Goal: Information Seeking & Learning: Learn about a topic

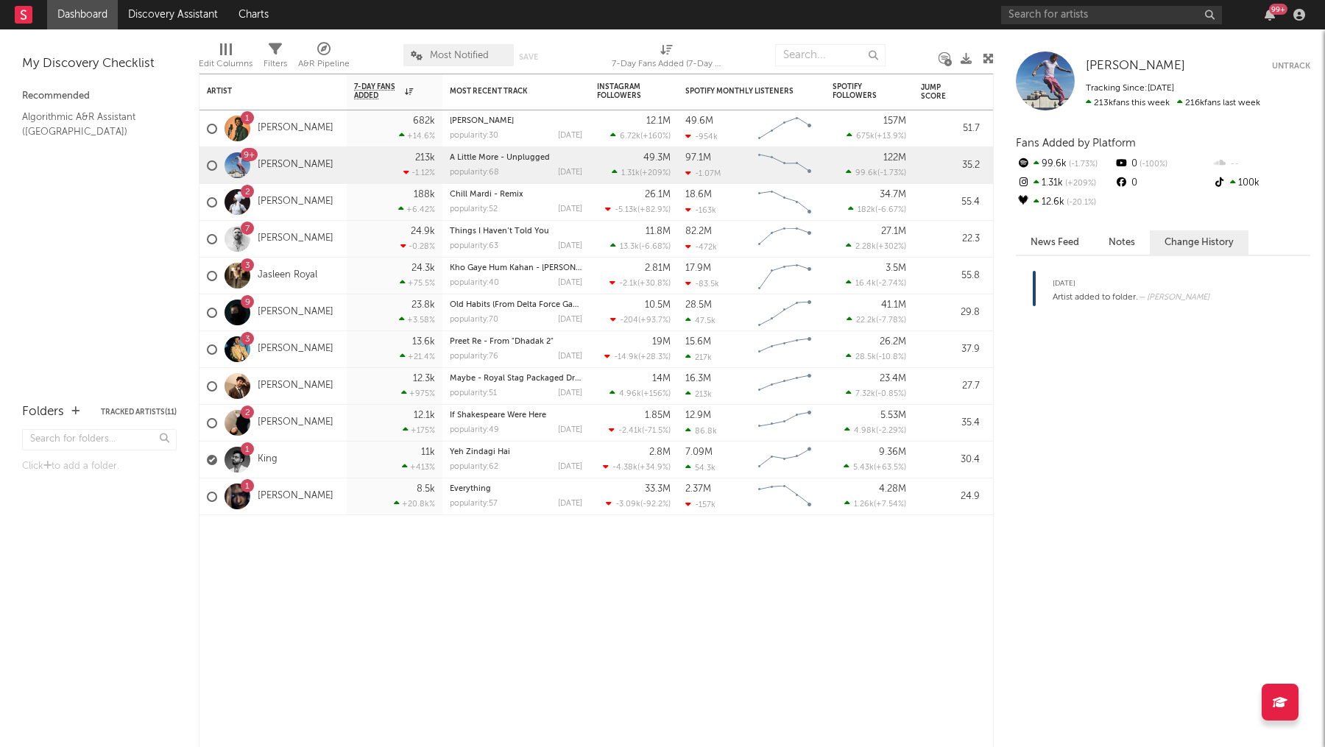
click at [1100, 26] on div "99 +" at bounding box center [1155, 14] width 309 height 29
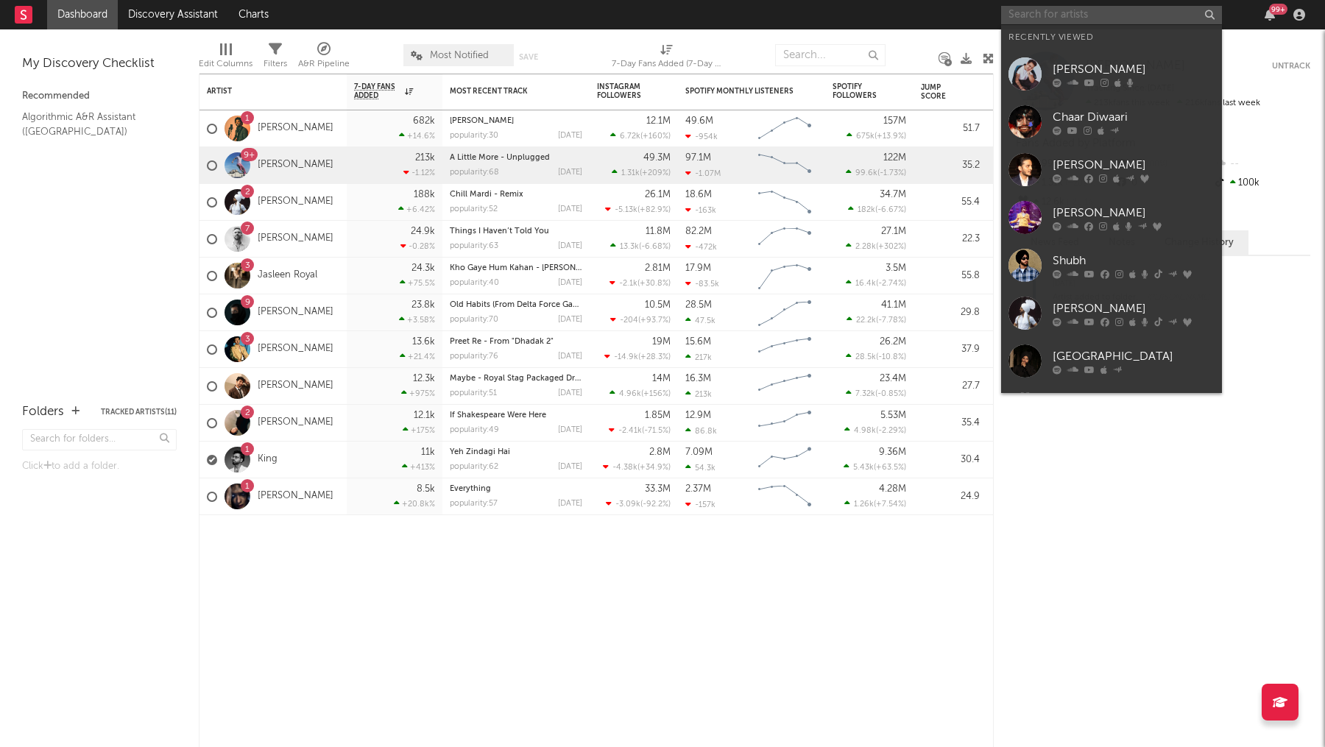
click at [1100, 23] on input "text" at bounding box center [1111, 15] width 221 height 18
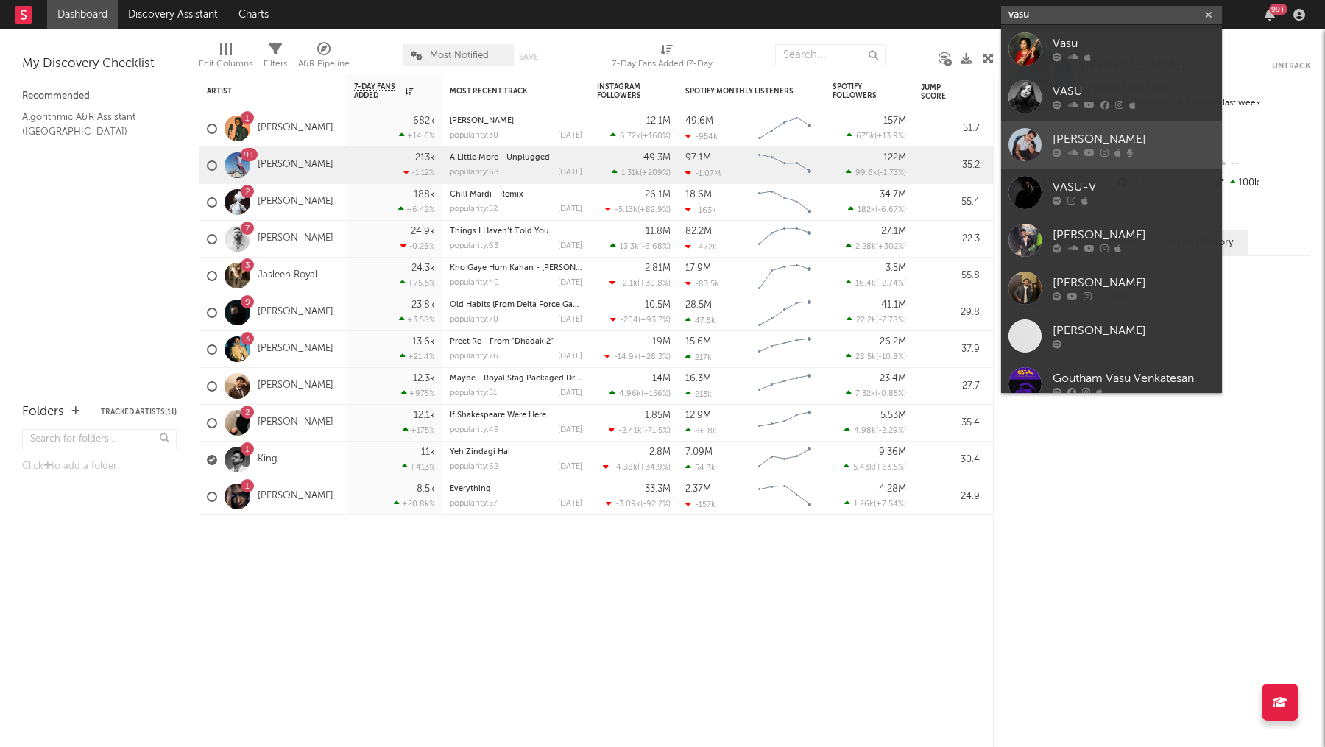
type input "vasu"
click at [1143, 143] on div "[PERSON_NAME]" at bounding box center [1134, 140] width 162 height 18
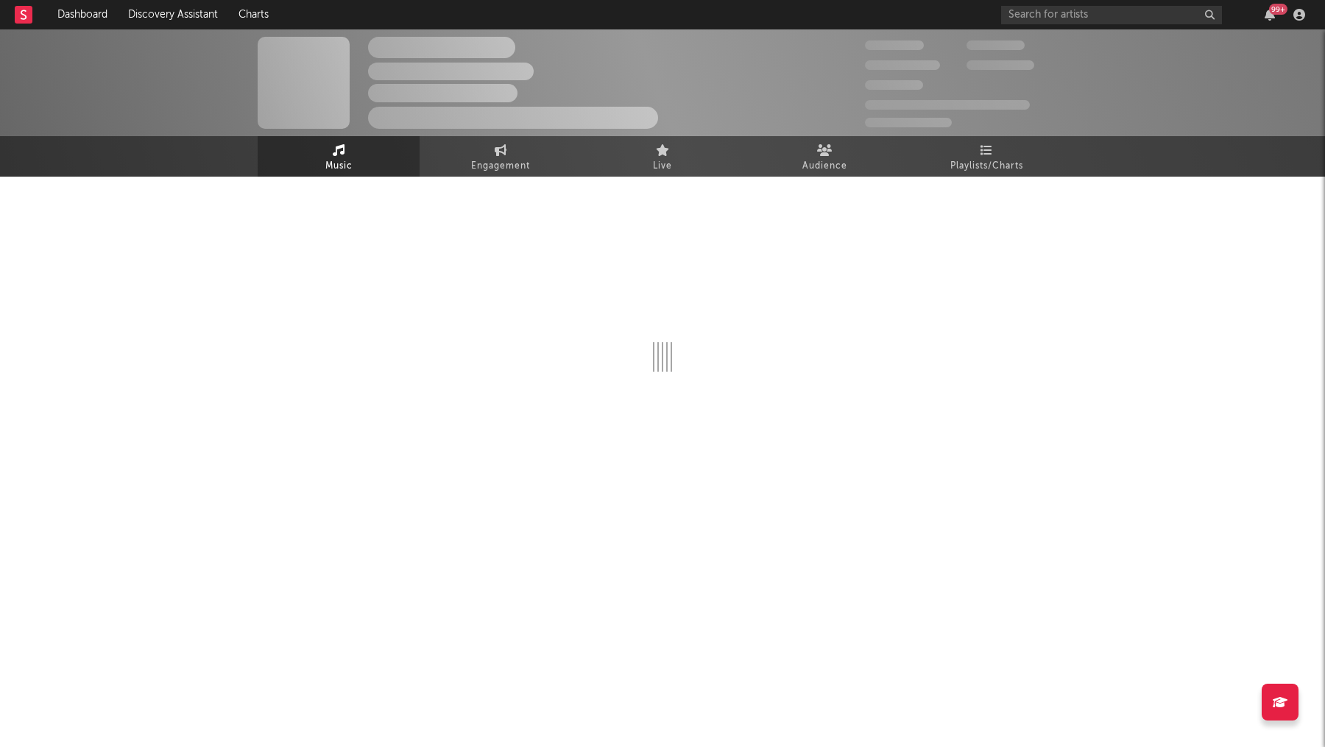
click at [953, 178] on div at bounding box center [663, 322] width 810 height 291
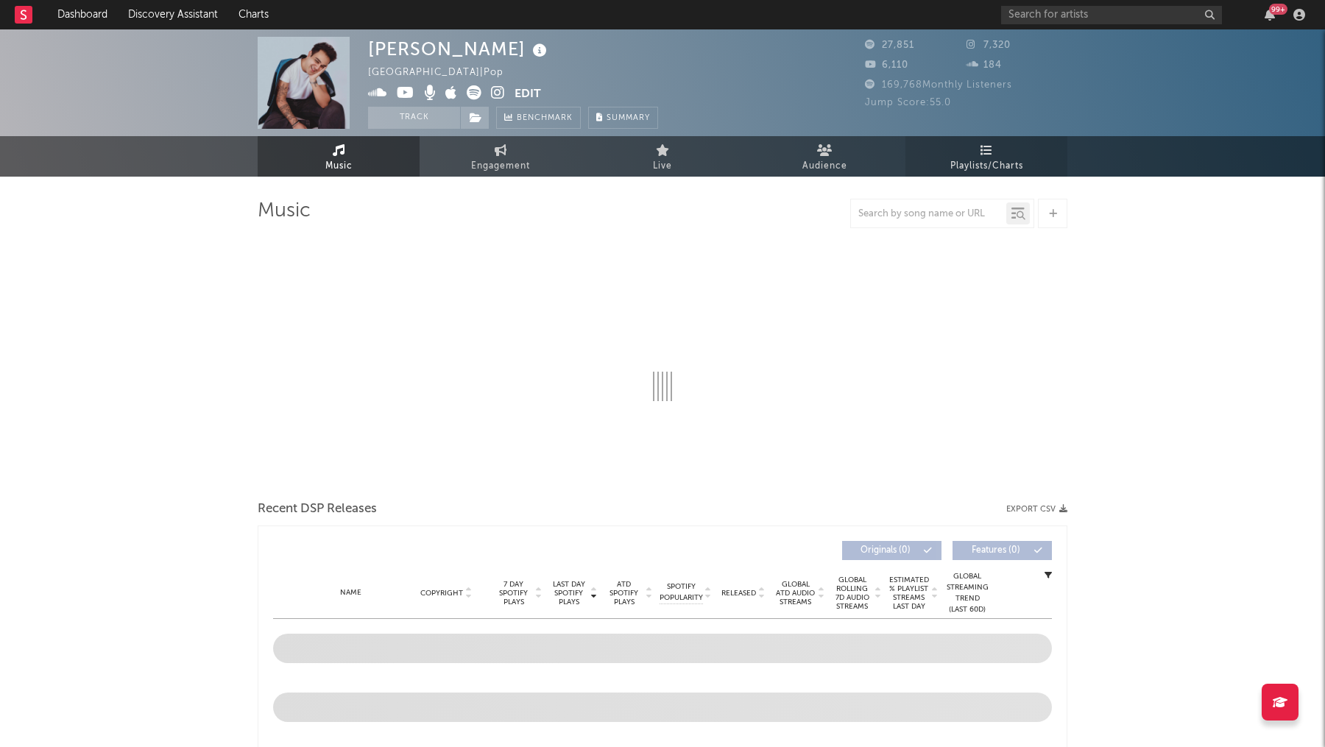
click at [969, 174] on link "Playlists/Charts" at bounding box center [986, 156] width 162 height 40
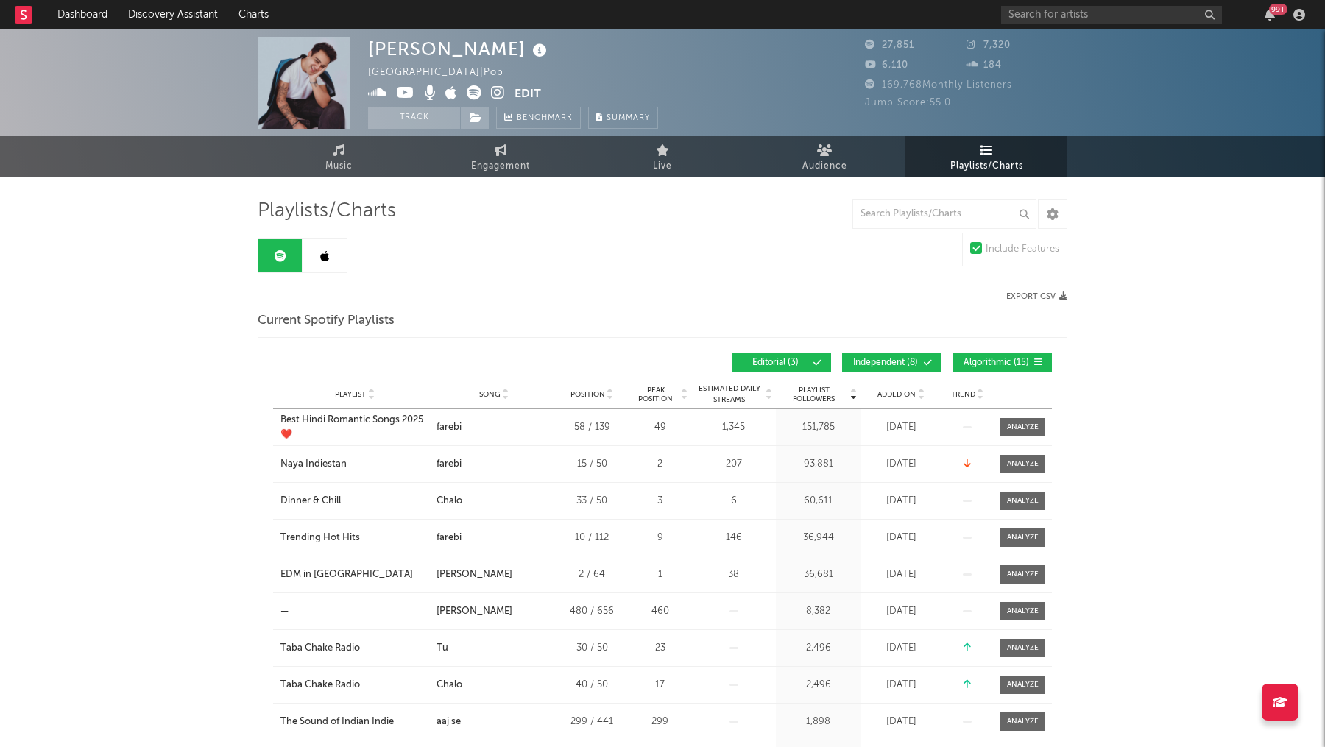
click at [311, 251] on link at bounding box center [325, 255] width 44 height 33
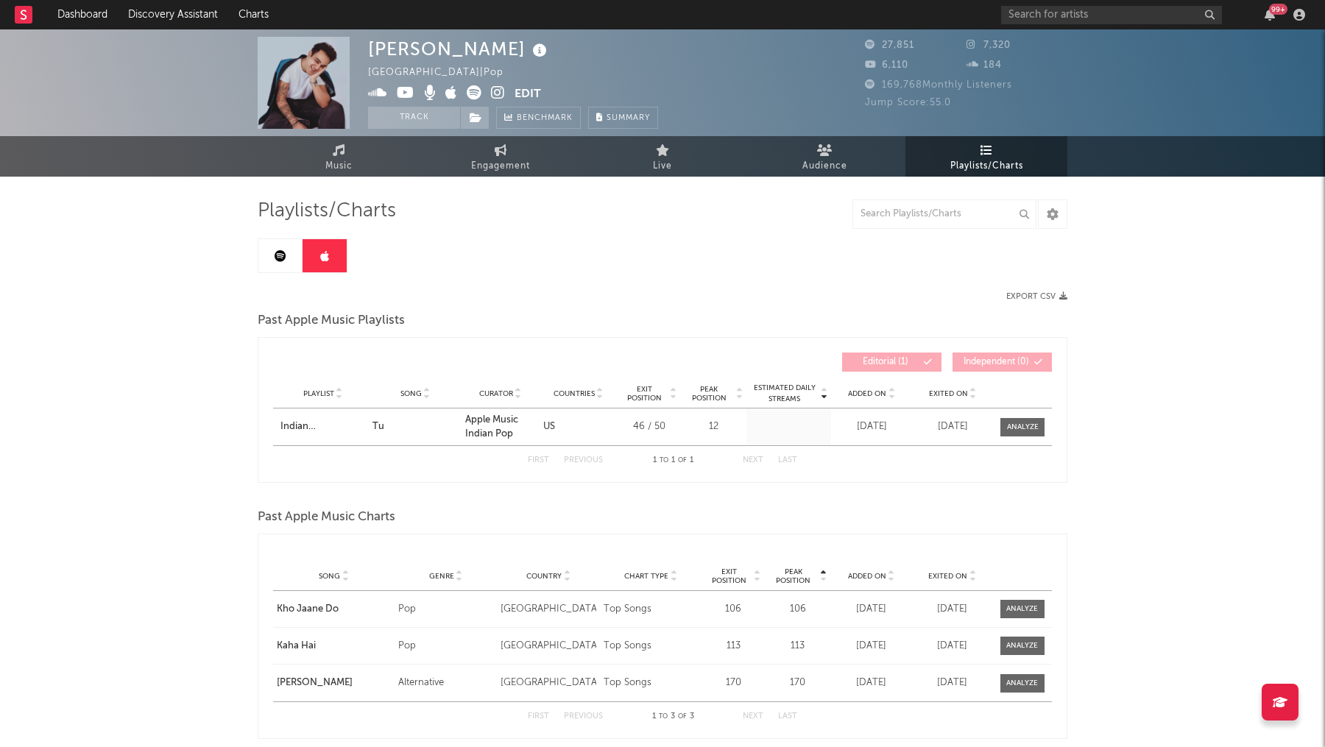
click at [280, 240] on link at bounding box center [280, 255] width 44 height 33
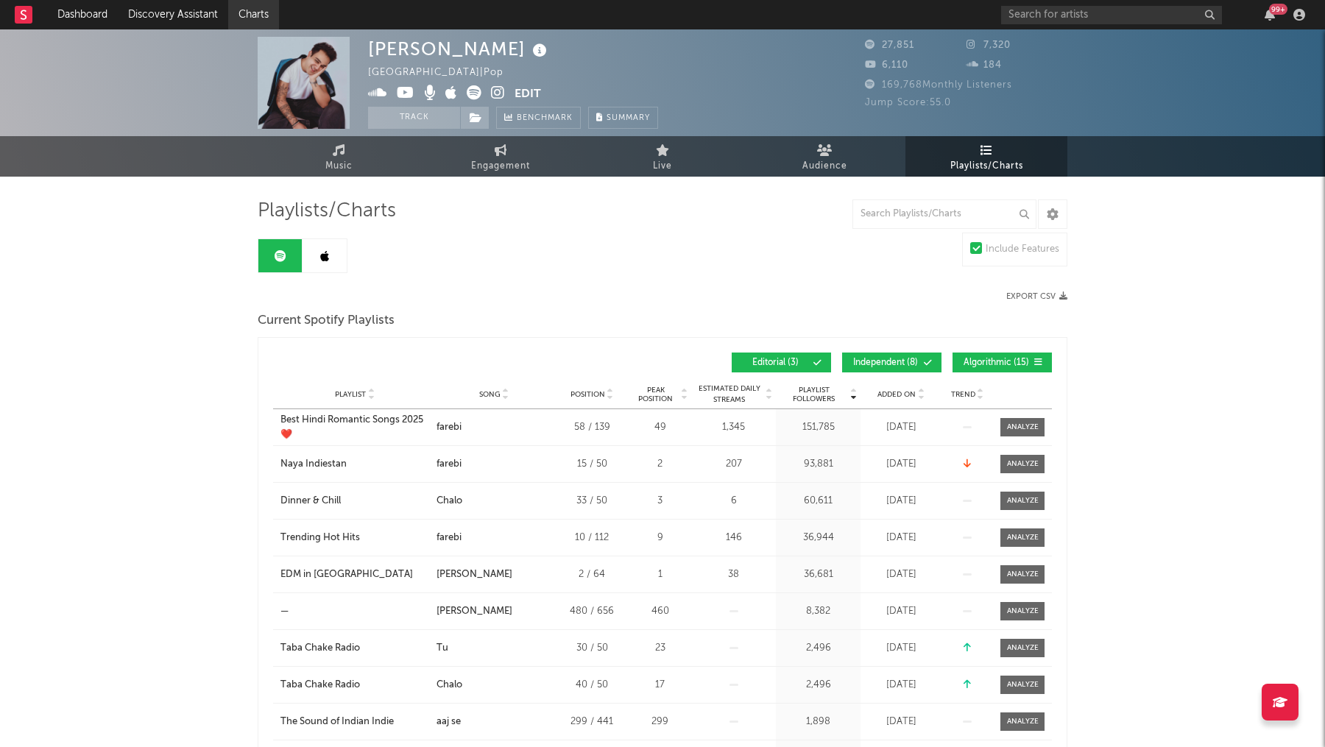
click at [264, 15] on link "Charts" at bounding box center [253, 14] width 51 height 29
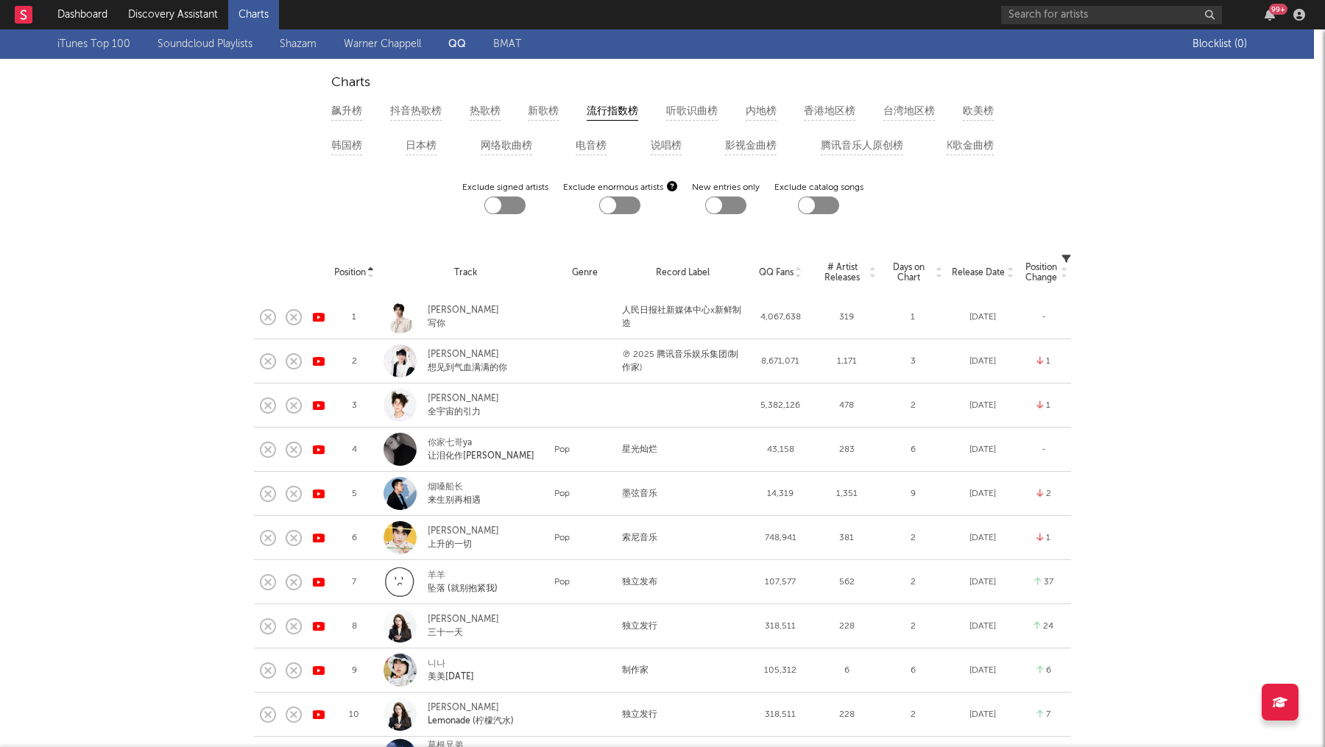
click at [232, 39] on link "Soundcloud Playlists" at bounding box center [205, 44] width 95 height 18
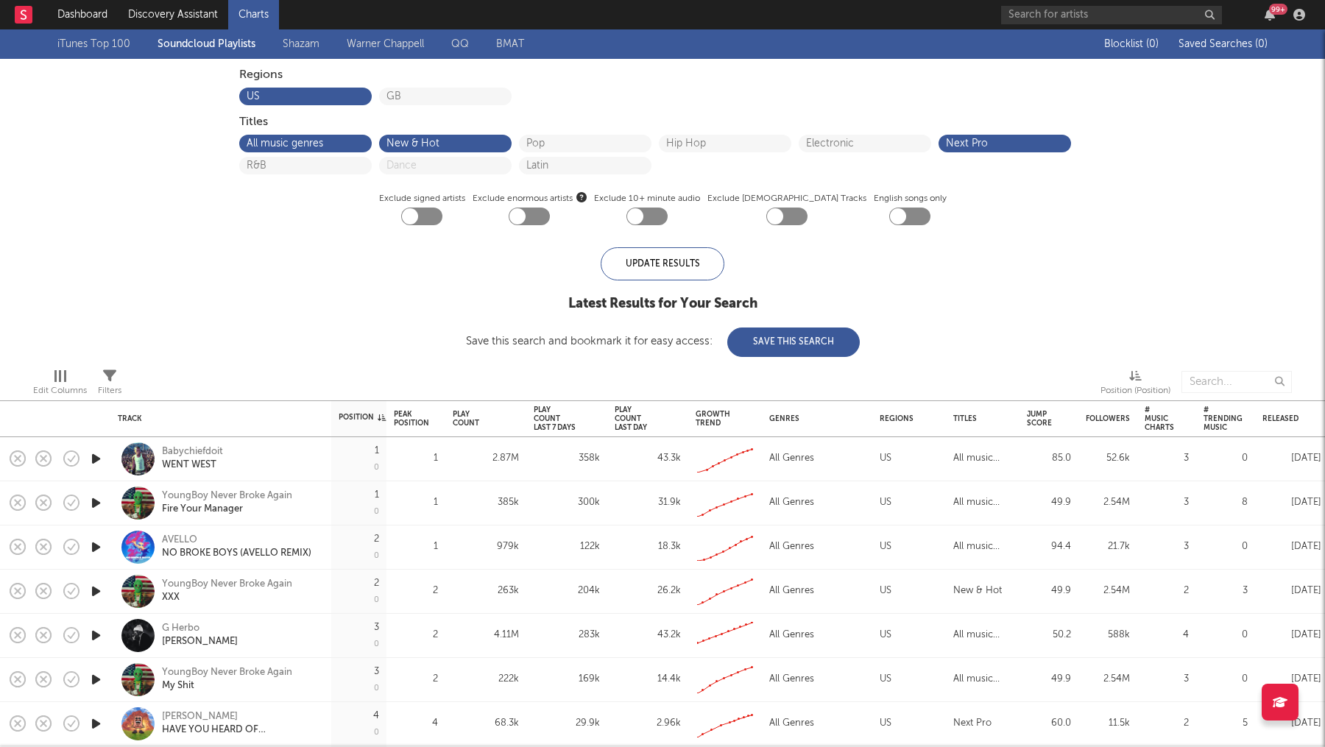
click at [304, 45] on link "Shazam" at bounding box center [301, 44] width 37 height 18
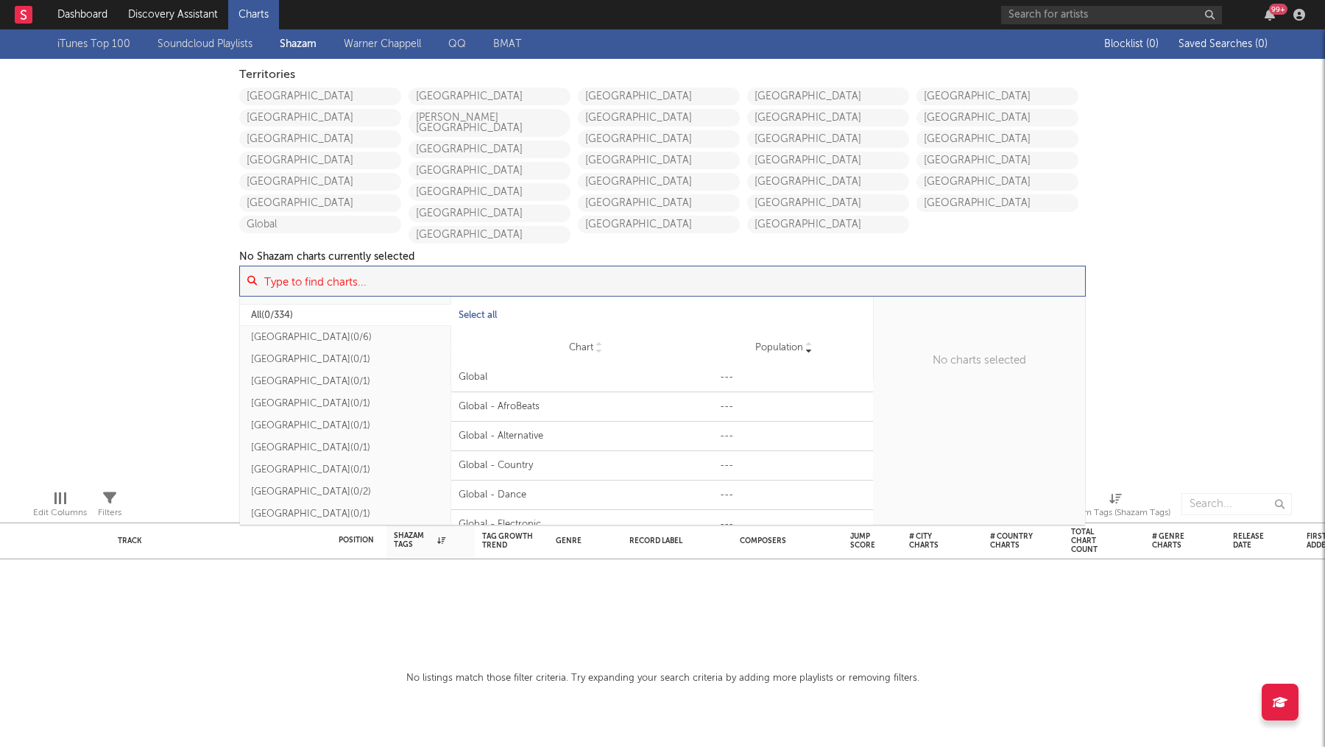
click at [925, 272] on input at bounding box center [671, 280] width 828 height 29
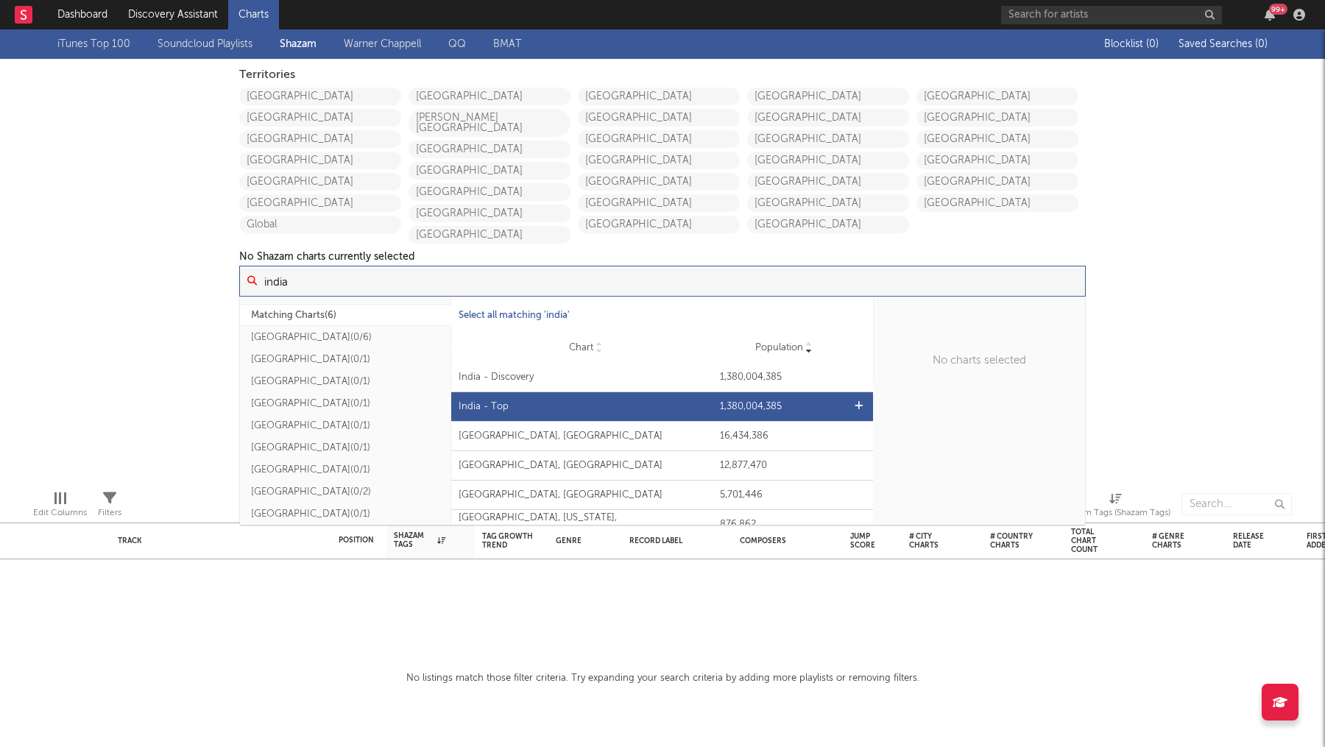
type input "india"
click at [556, 399] on div "Chart [GEOGRAPHIC_DATA] - Top Population 1,380,004,385" at bounding box center [662, 406] width 423 height 29
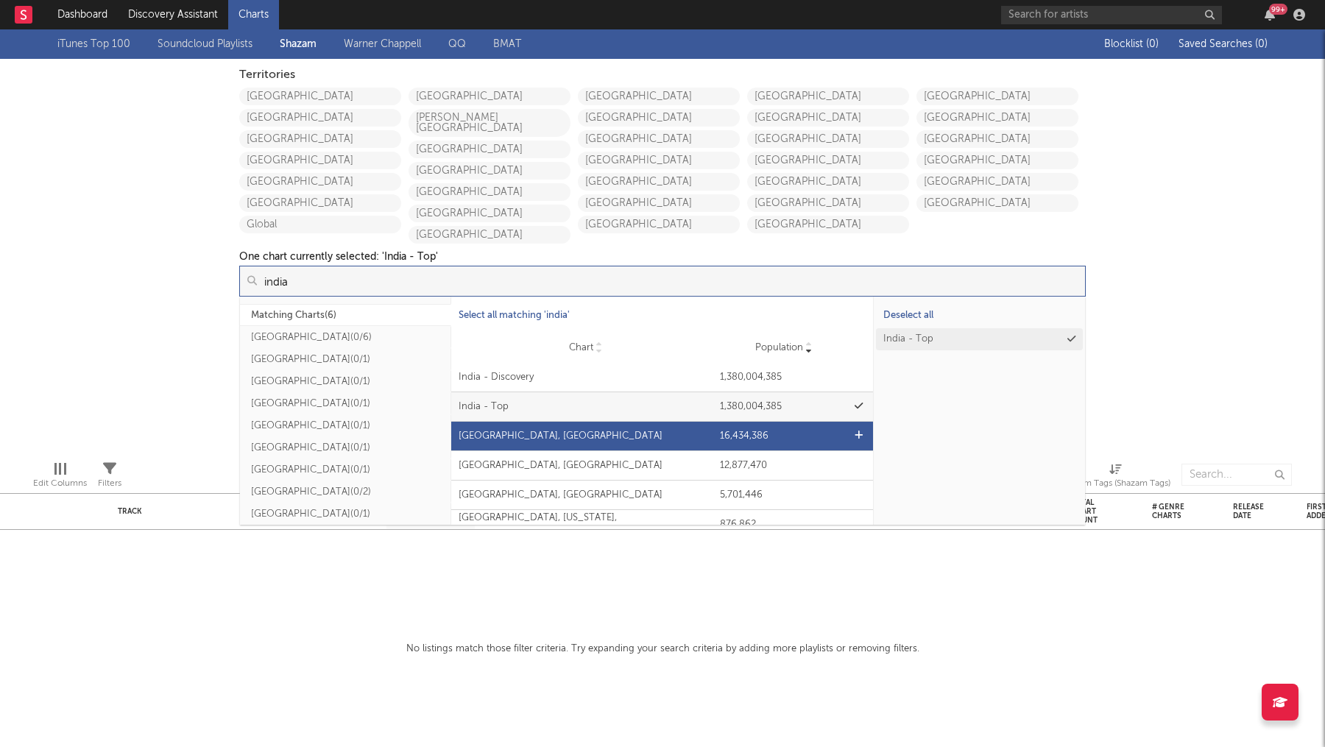
click at [623, 440] on div "[GEOGRAPHIC_DATA], [GEOGRAPHIC_DATA]" at bounding box center [586, 436] width 255 height 15
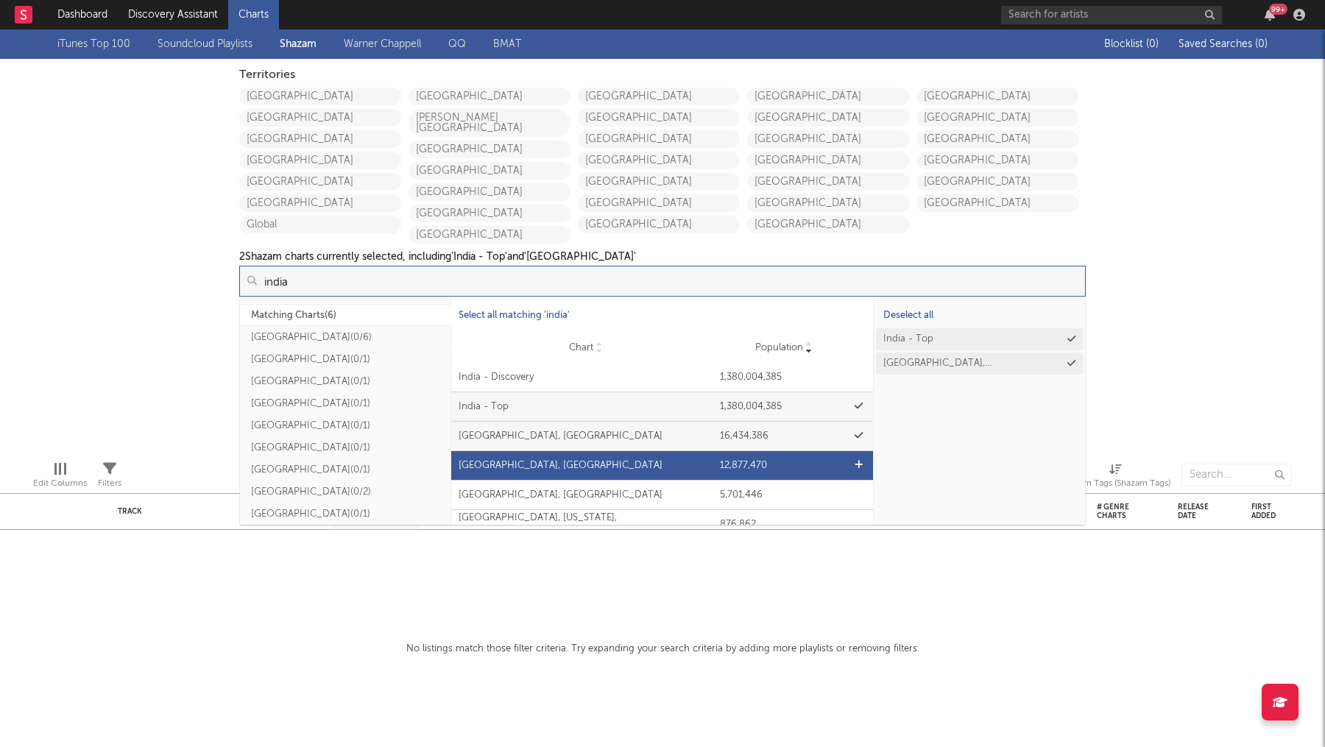
click at [623, 470] on div "[GEOGRAPHIC_DATA], [GEOGRAPHIC_DATA]" at bounding box center [586, 466] width 255 height 15
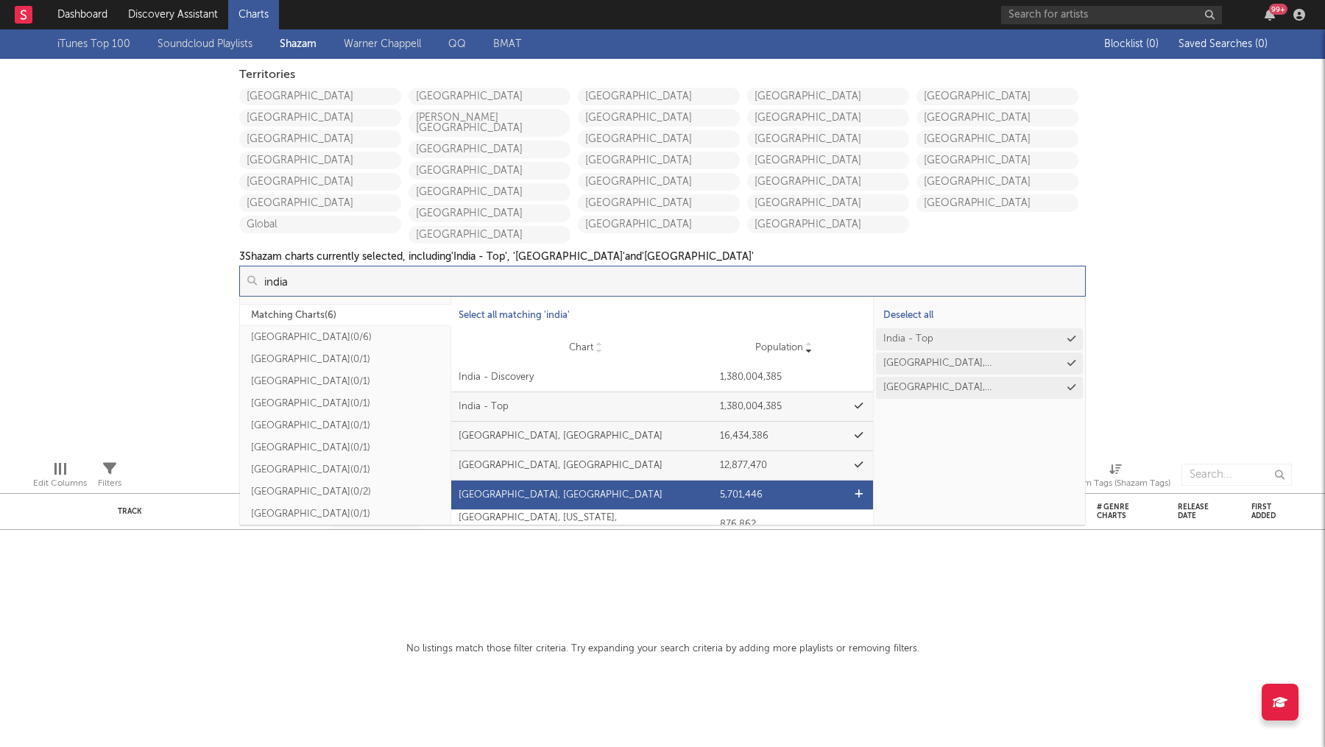
click at [623, 489] on div "[GEOGRAPHIC_DATA], [GEOGRAPHIC_DATA]" at bounding box center [586, 495] width 255 height 15
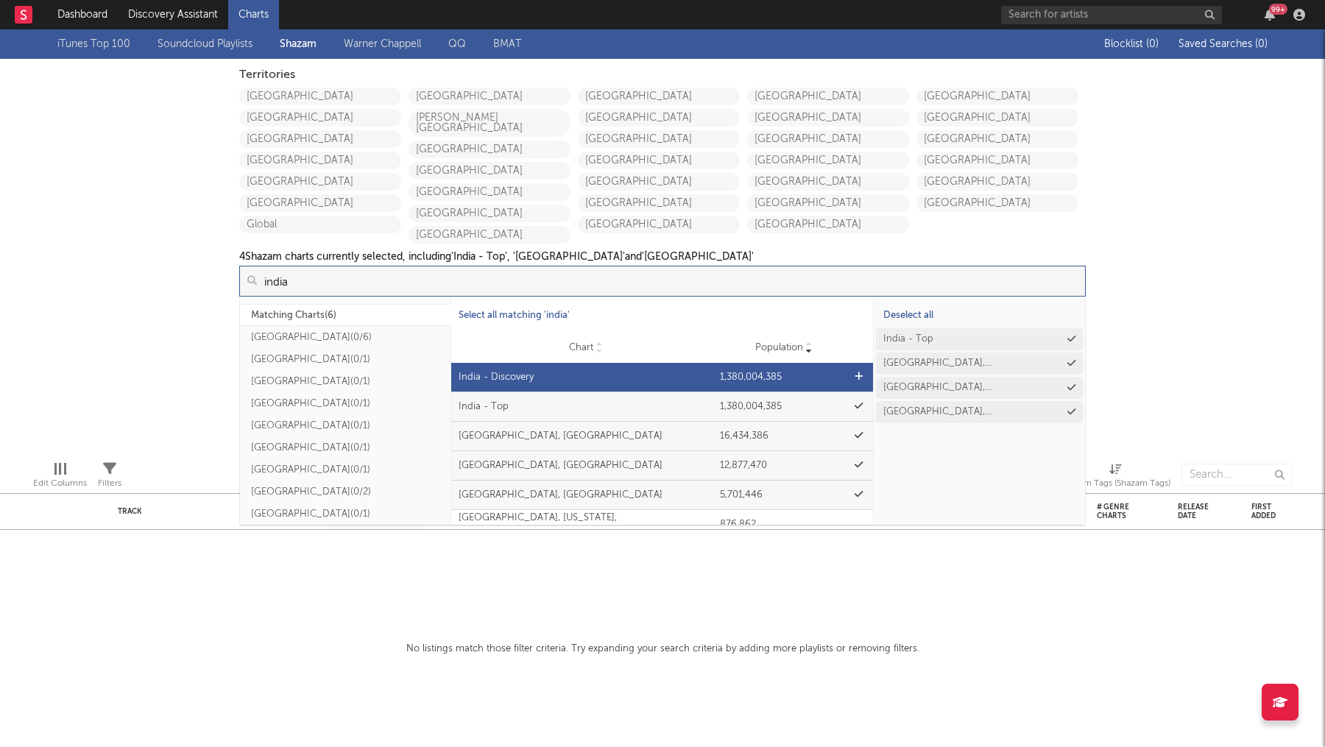
click at [629, 372] on div "India - Discovery" at bounding box center [586, 377] width 255 height 15
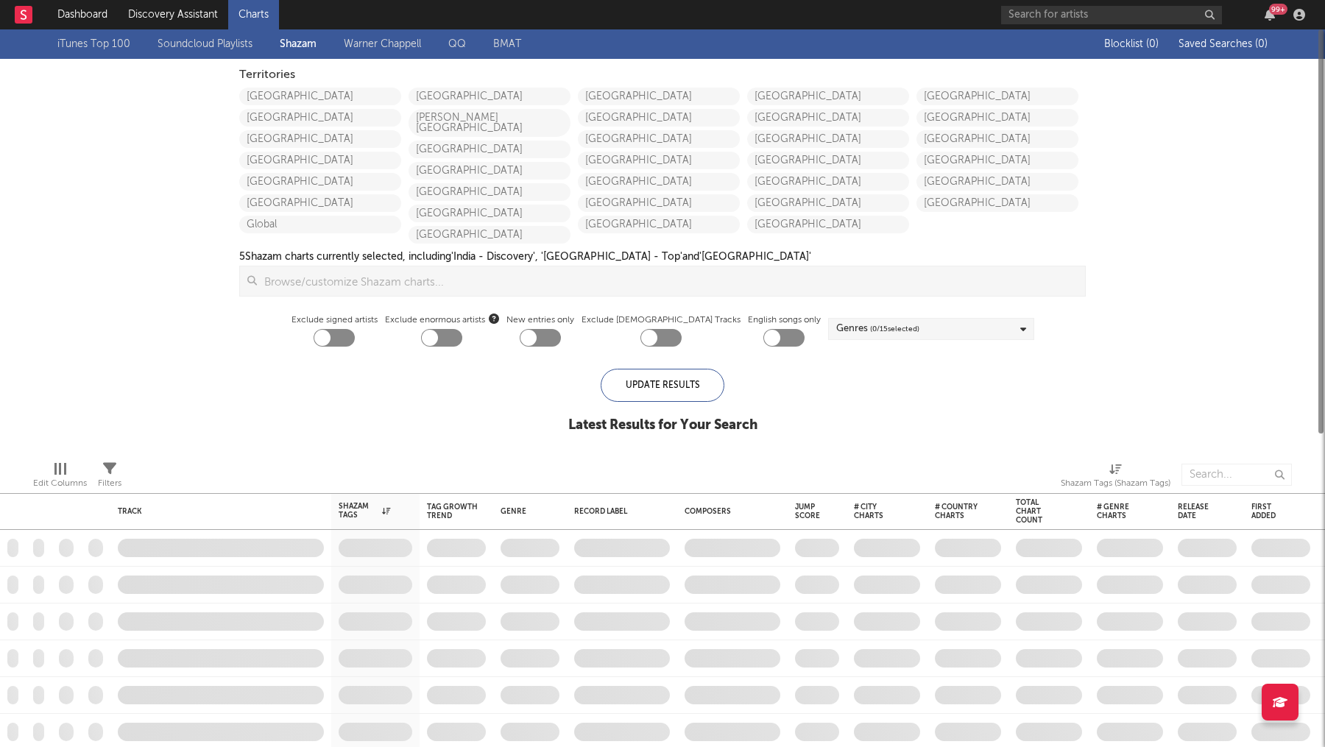
click at [1169, 307] on div "iTunes Top 100 Soundcloud Playlists [PERSON_NAME] Chappell QQ BMAT Blocklist ( …" at bounding box center [662, 239] width 1325 height 420
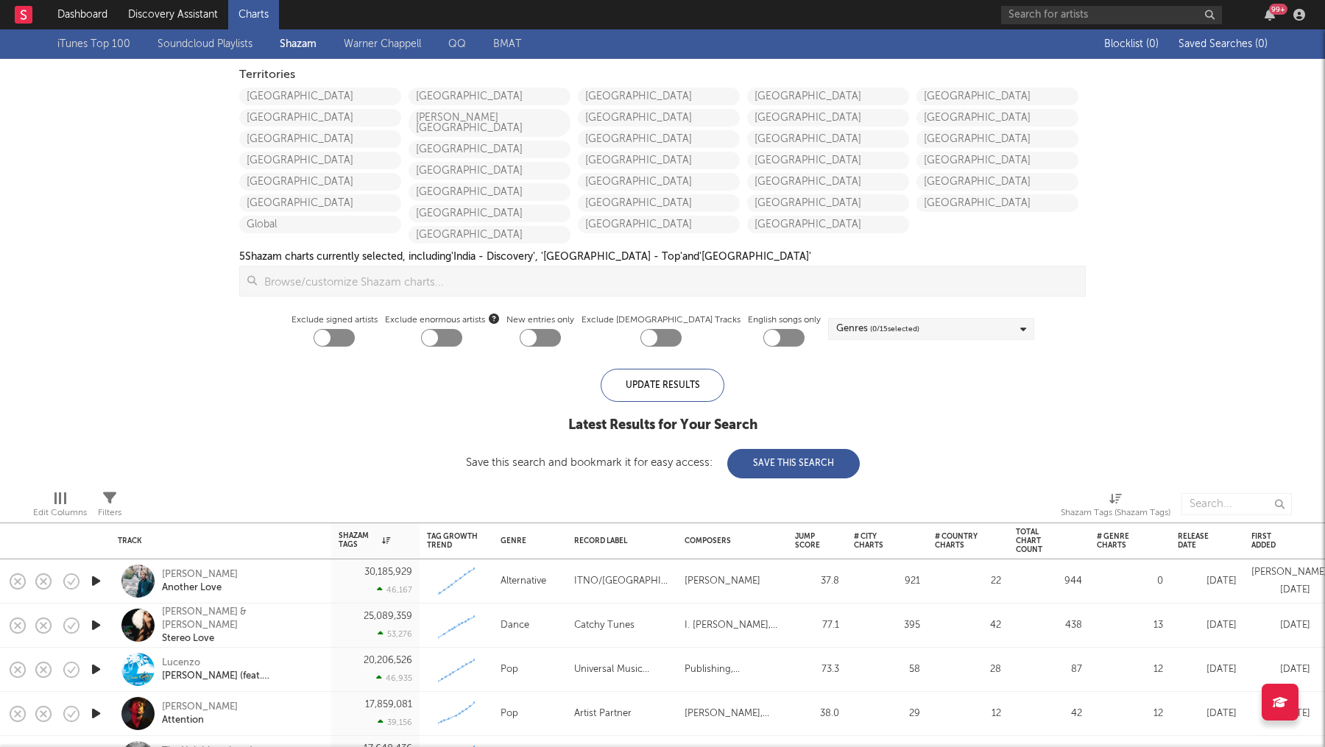
click at [371, 61] on div "Territories [GEOGRAPHIC_DATA] [GEOGRAPHIC_DATA] [GEOGRAPHIC_DATA] [GEOGRAPHIC_D…" at bounding box center [662, 206] width 861 height 295
click at [371, 52] on link "Warner Chappell" at bounding box center [382, 44] width 77 height 18
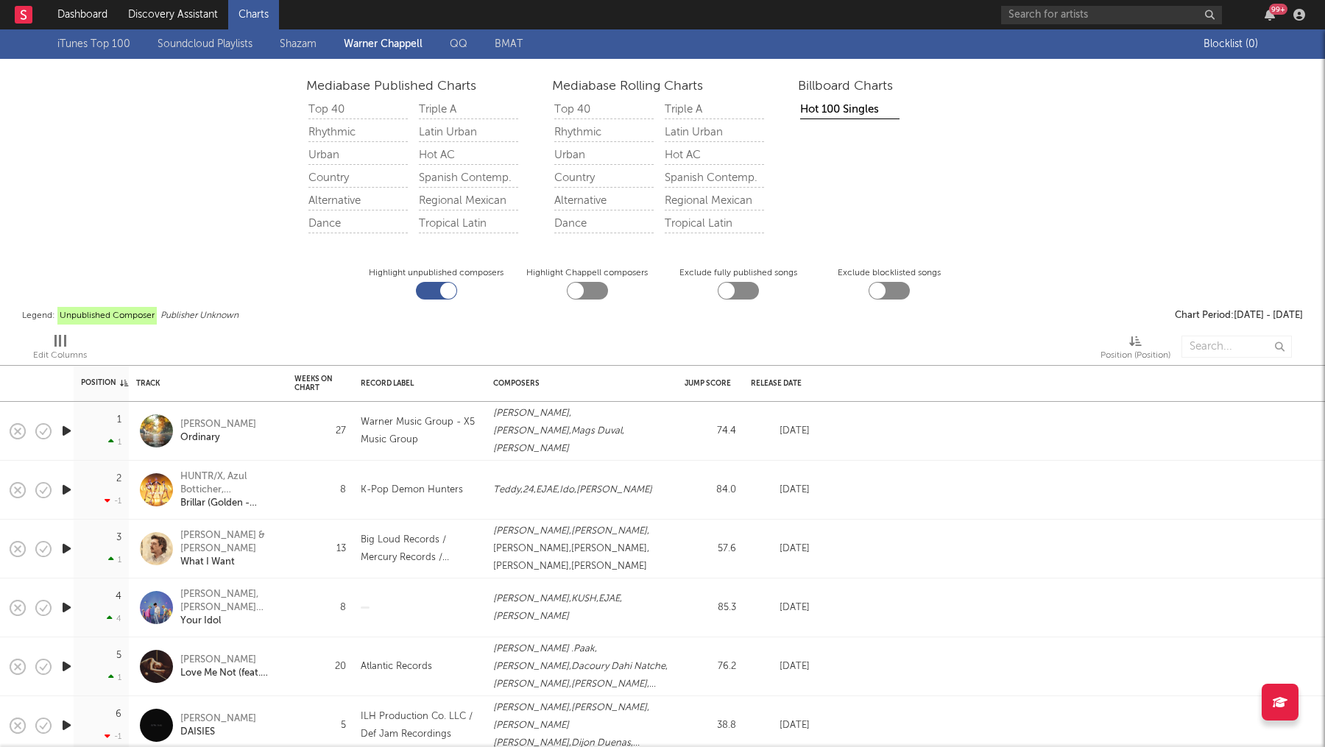
click at [463, 40] on link "QQ" at bounding box center [459, 44] width 18 height 18
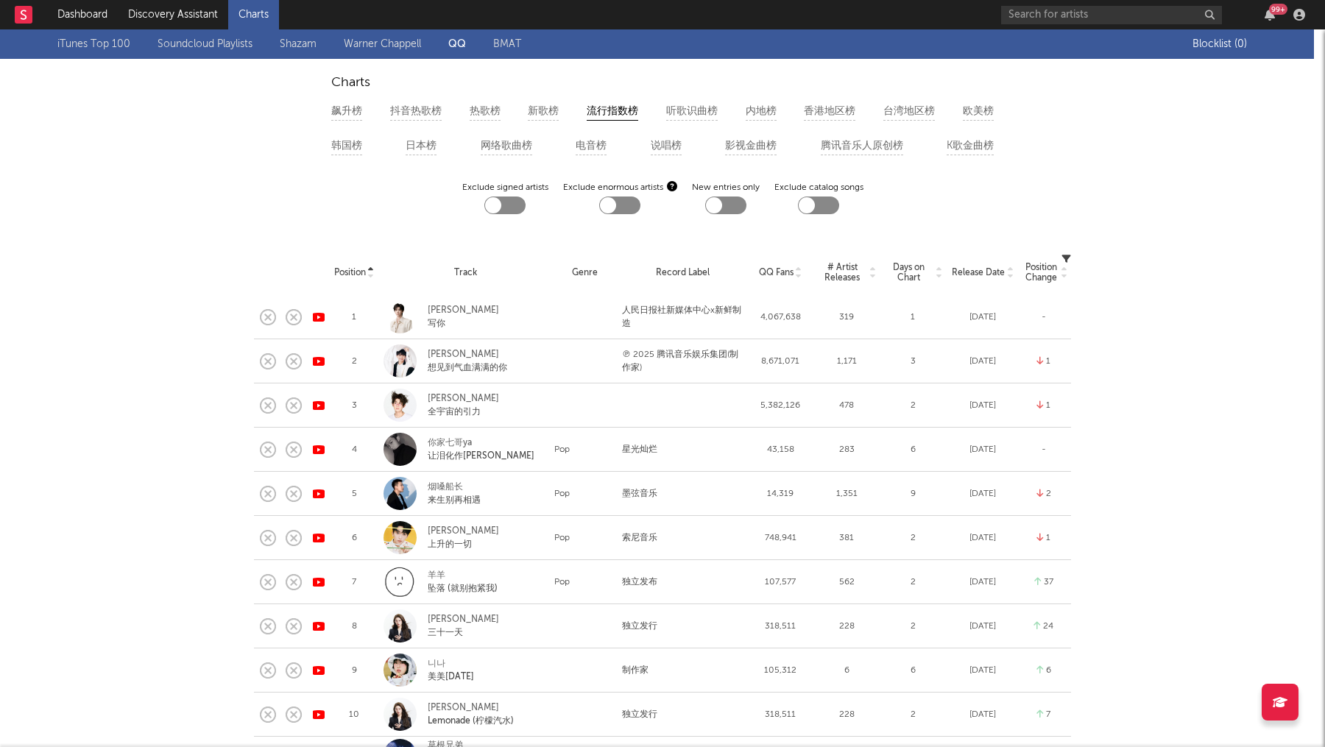
click at [506, 49] on link "BMAT" at bounding box center [507, 44] width 28 height 18
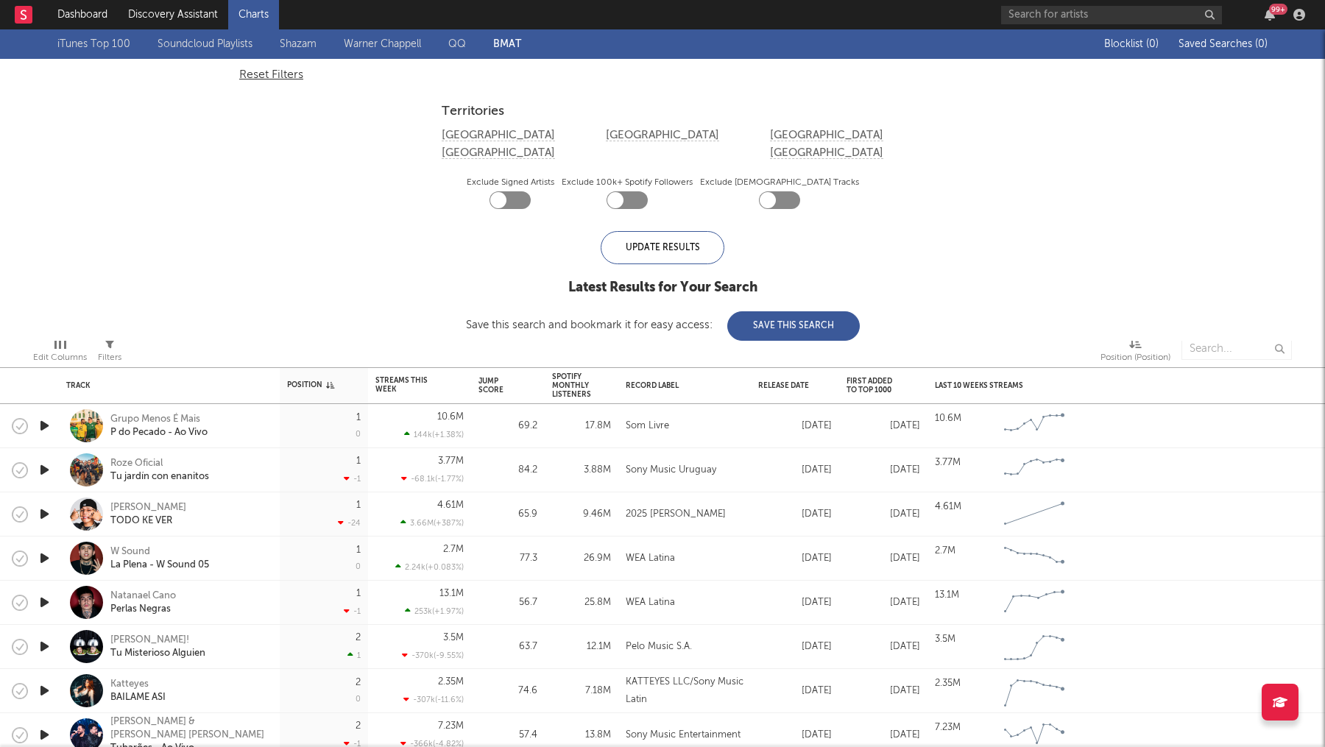
click at [555, 145] on div "[GEOGRAPHIC_DATA]" at bounding box center [498, 154] width 113 height 18
click at [468, 128] on div "[GEOGRAPHIC_DATA]" at bounding box center [498, 136] width 113 height 18
click at [462, 137] on button "[GEOGRAPHIC_DATA]" at bounding box center [498, 135] width 113 height 11
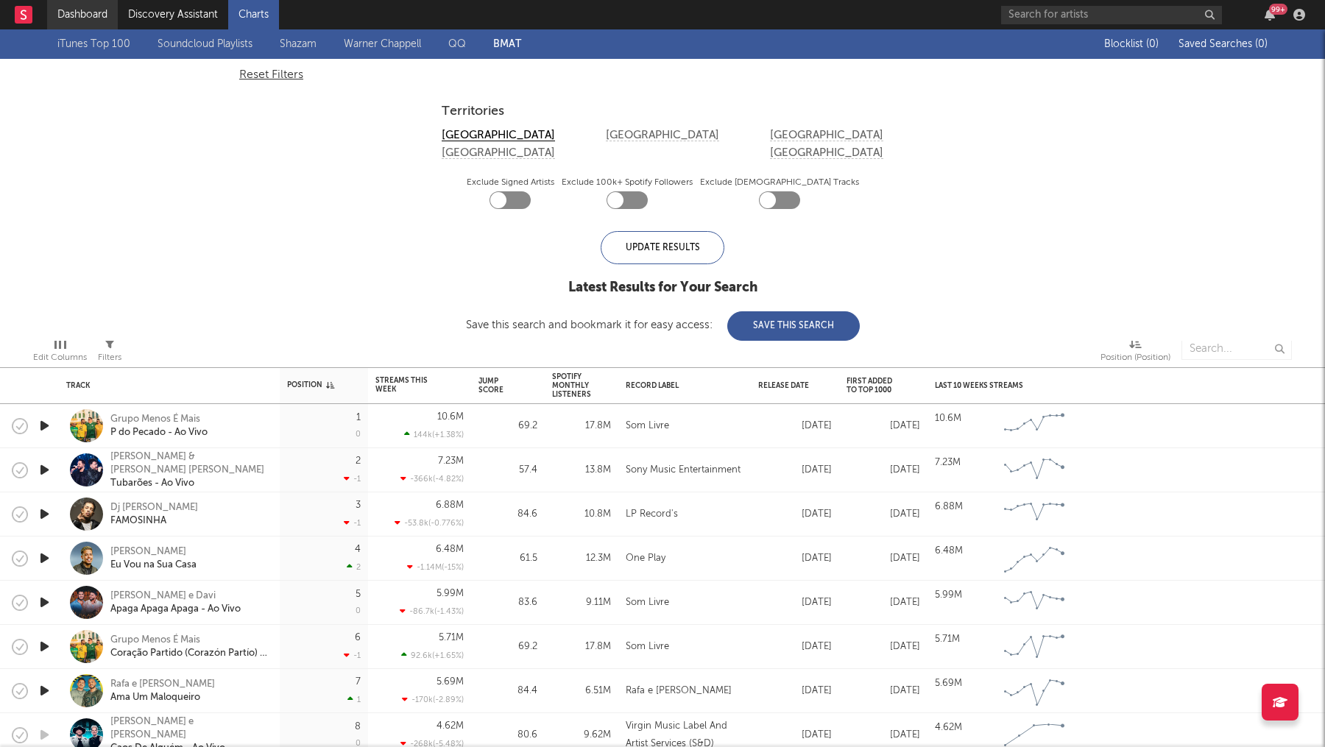
click at [85, 22] on link "Dashboard" at bounding box center [82, 14] width 71 height 29
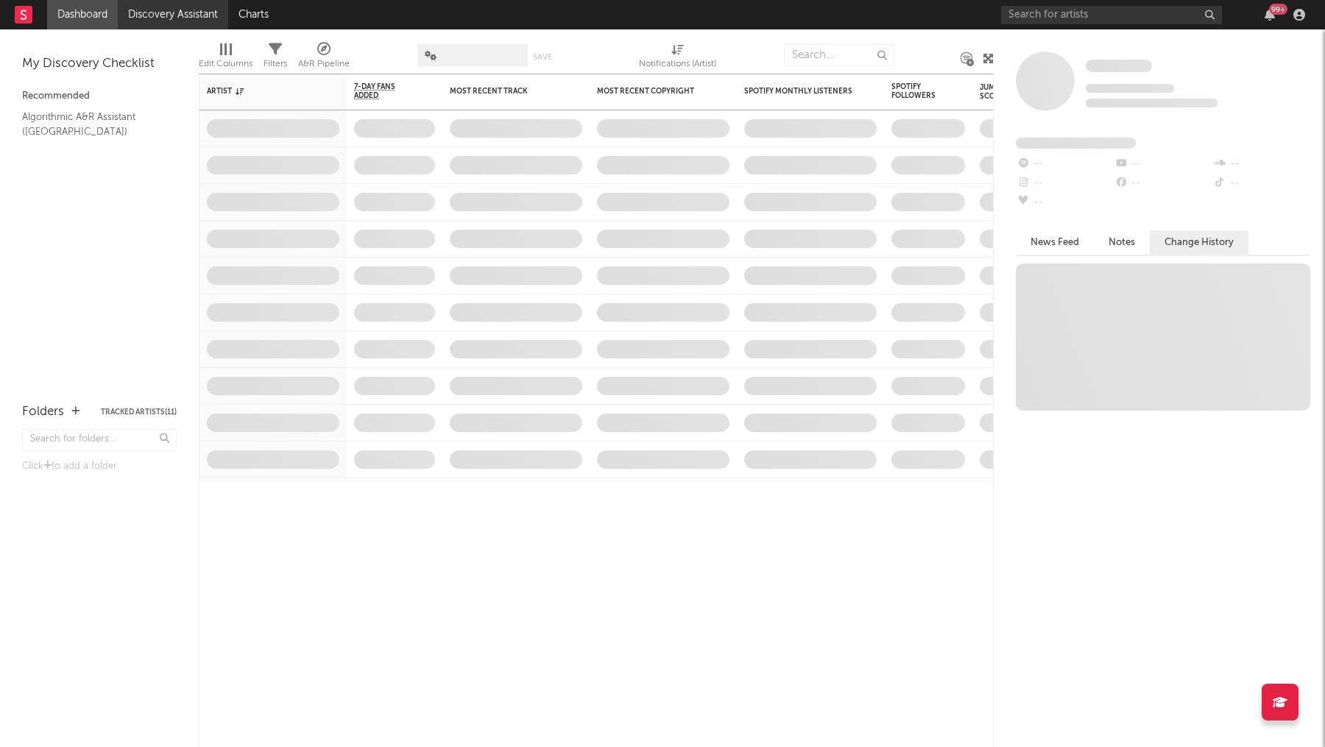
click at [146, 22] on link "Discovery Assistant" at bounding box center [173, 14] width 110 height 29
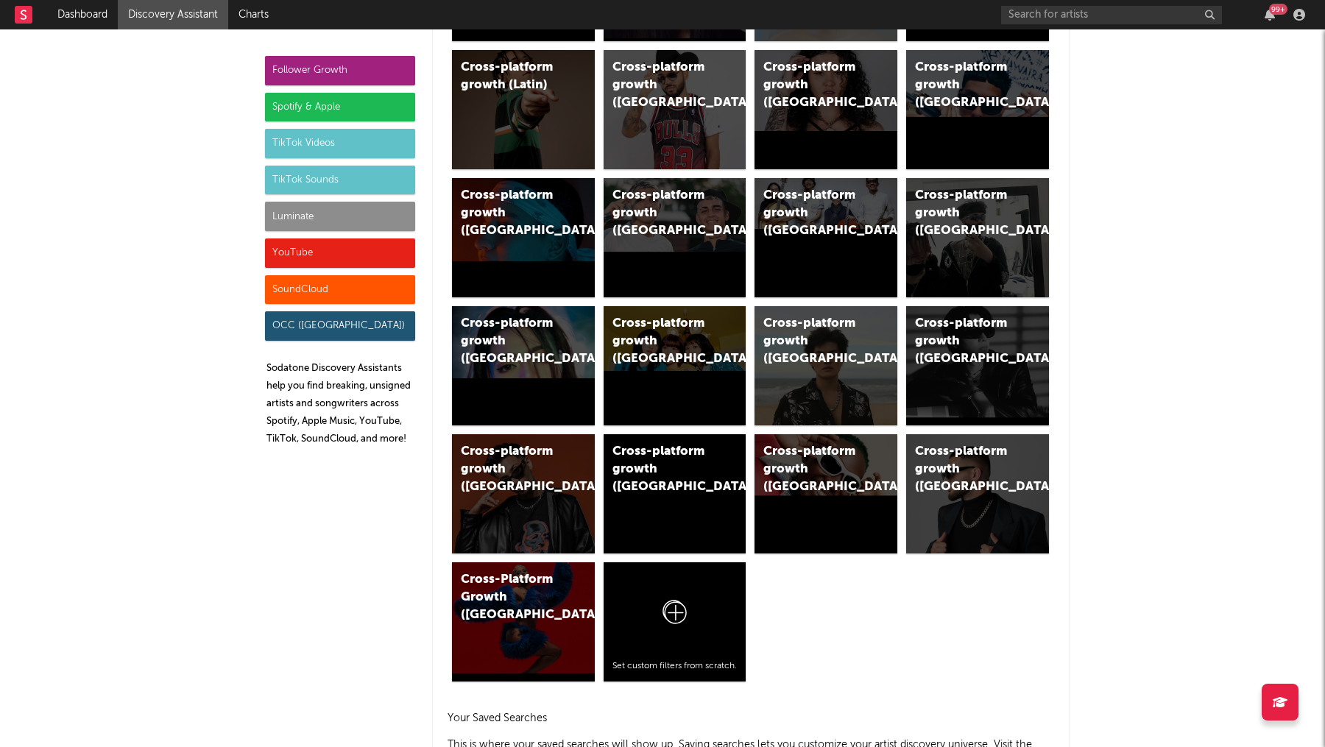
scroll to position [769, 0]
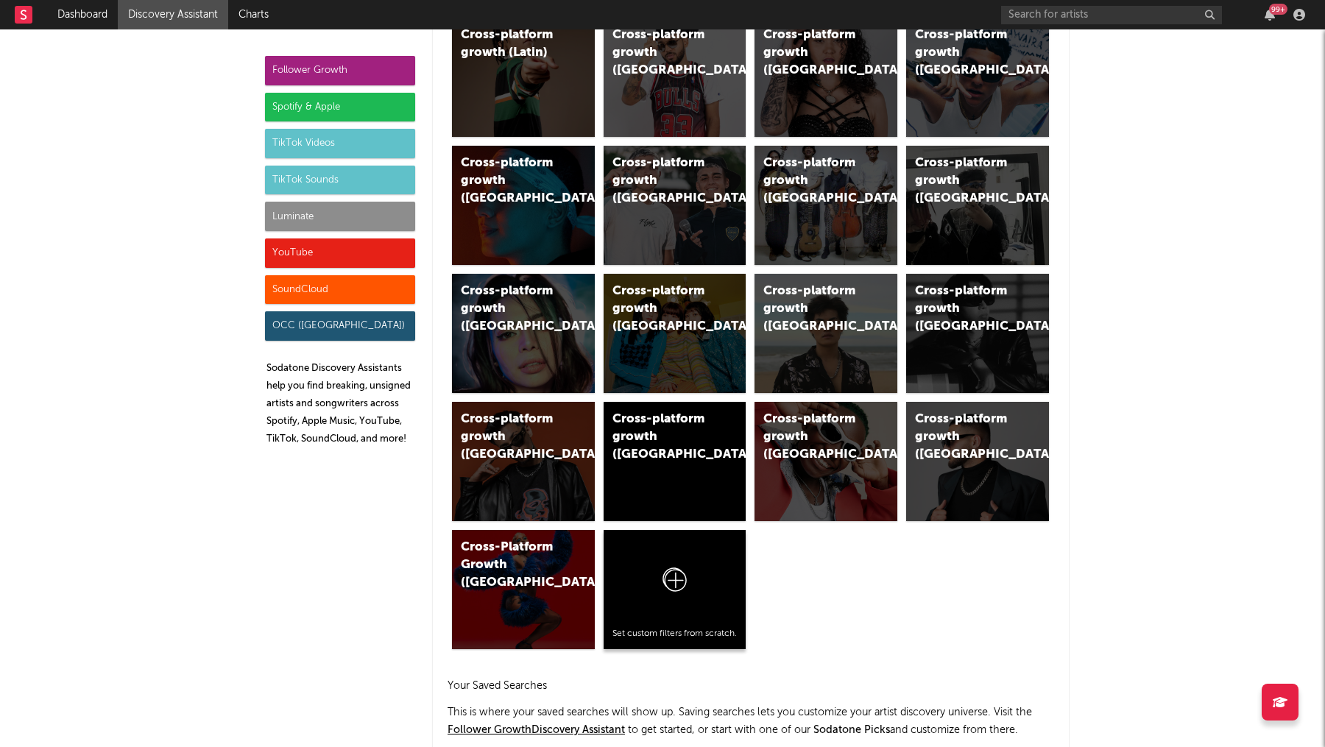
click at [712, 576] on div at bounding box center [674, 583] width 125 height 89
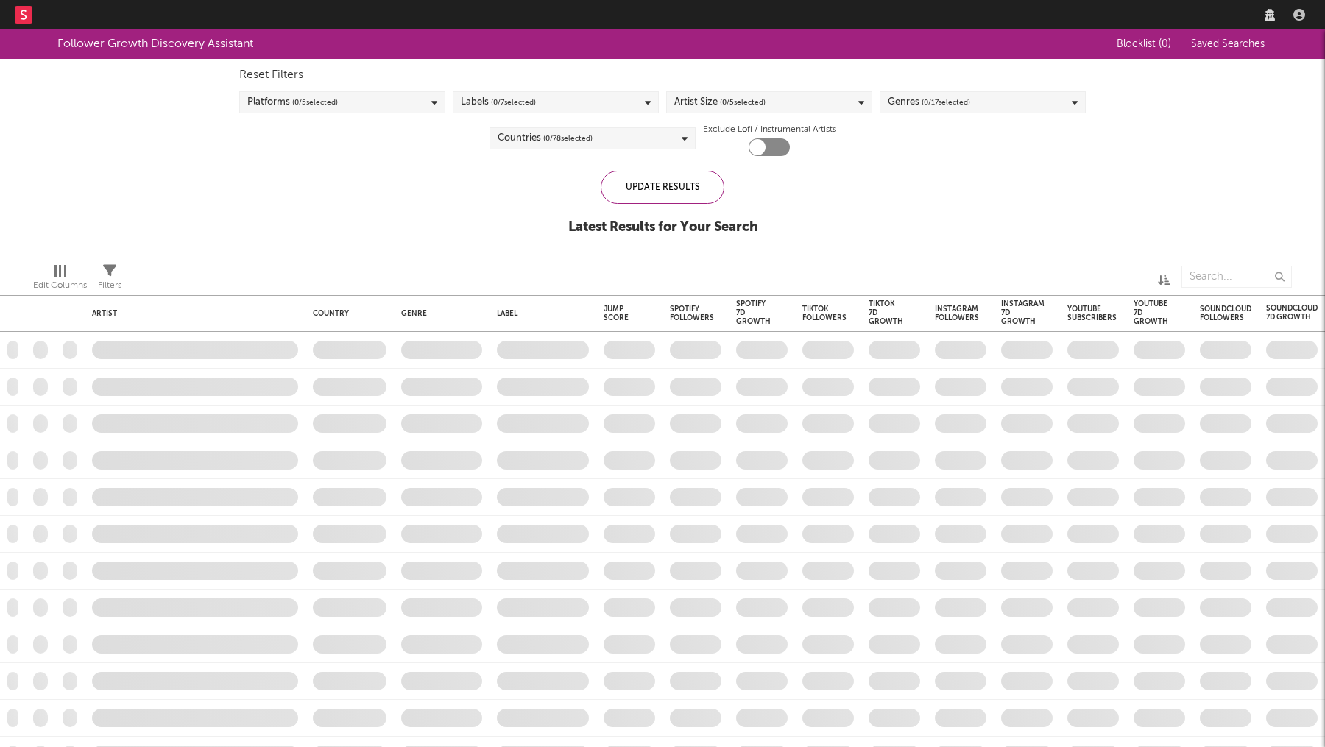
checkbox input "true"
